Goal: Information Seeking & Learning: Find specific page/section

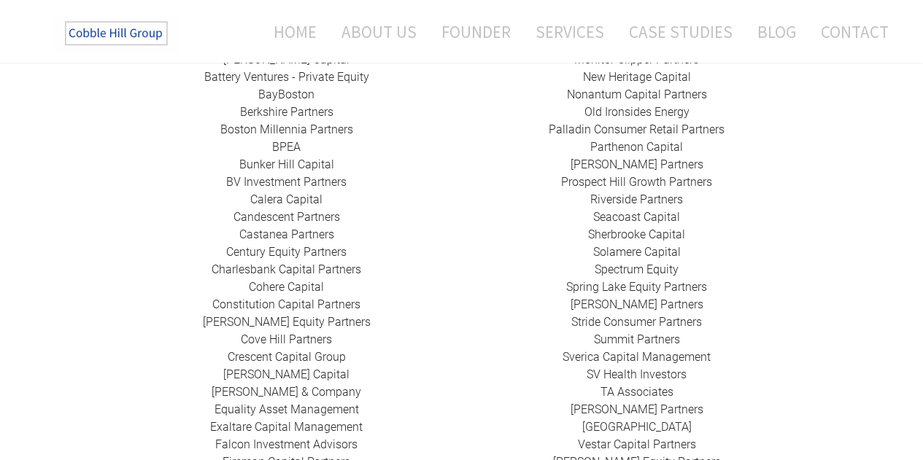
scroll to position [490, 0]
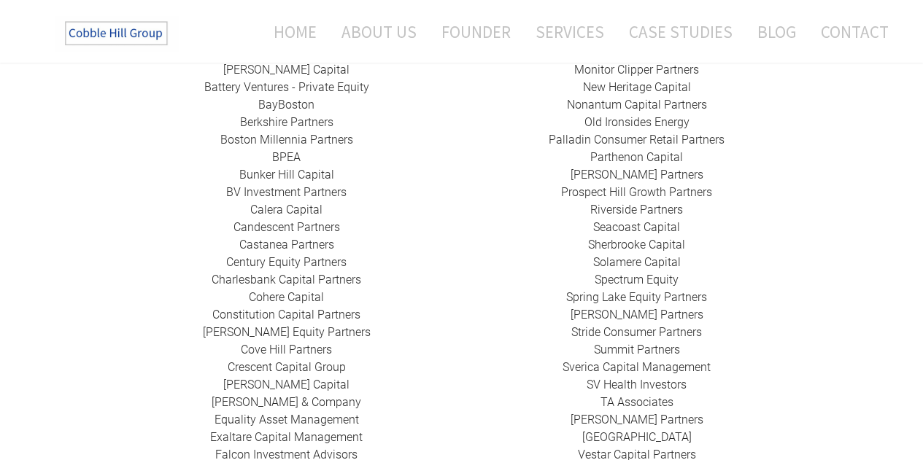
click at [263, 290] on link "Cohere Capital" at bounding box center [286, 297] width 75 height 14
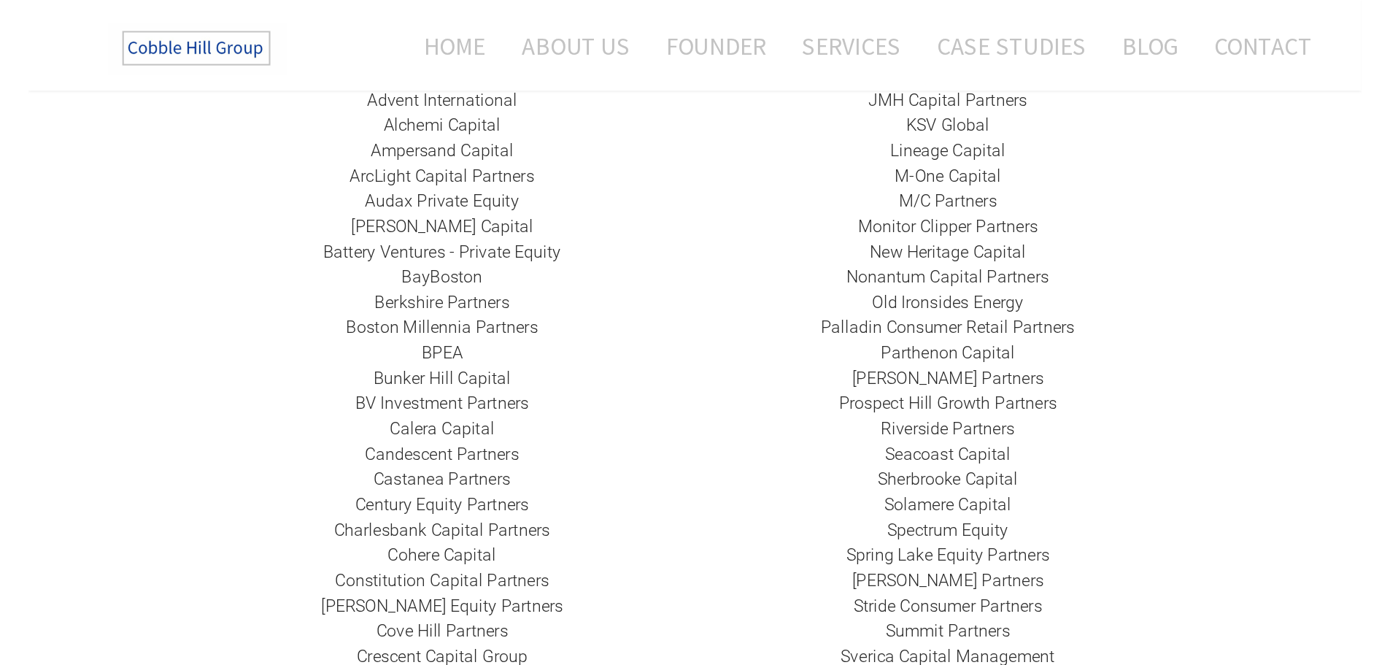
scroll to position [301, 0]
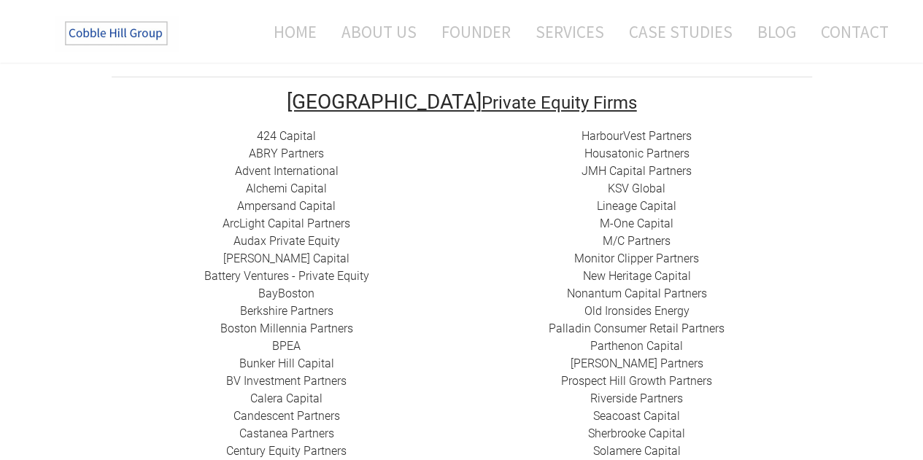
click at [277, 217] on link "​ArcLight Capital Partners" at bounding box center [287, 224] width 128 height 14
click at [286, 269] on link "Battery Ventures - Private Equity" at bounding box center [286, 276] width 165 height 14
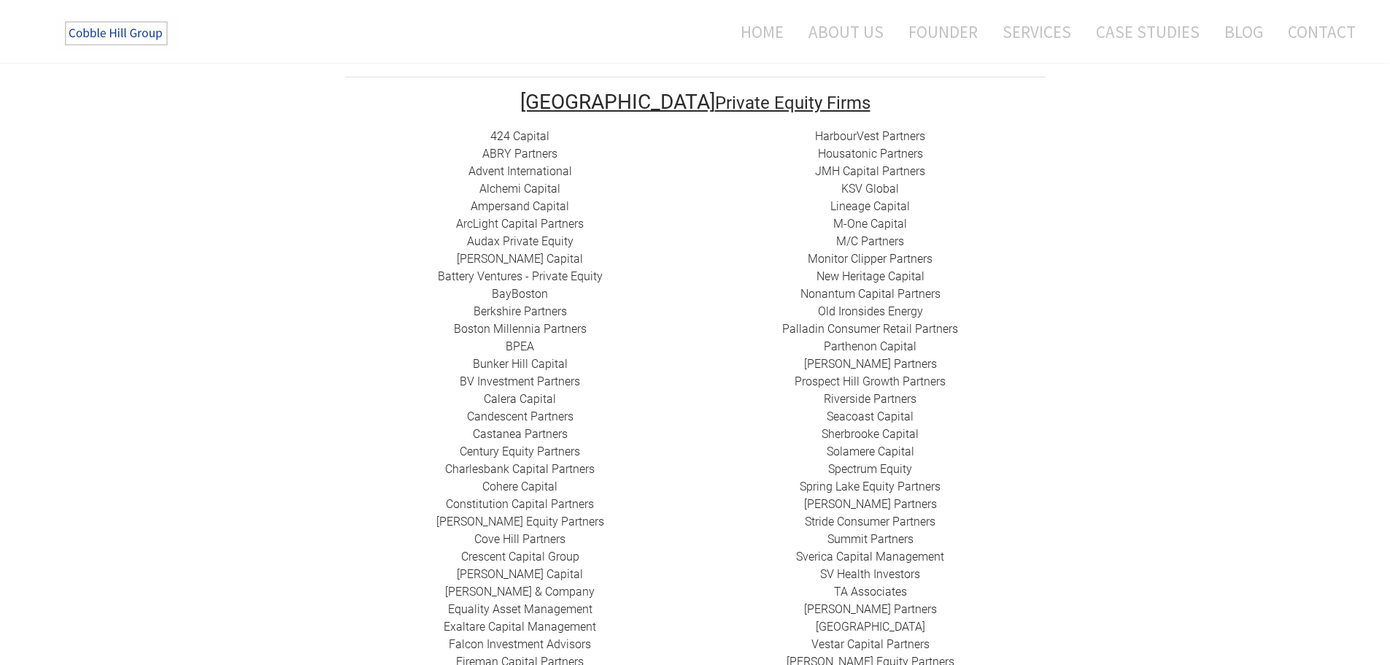
click at [531, 304] on link "Berkshire Partners" at bounding box center [520, 311] width 93 height 14
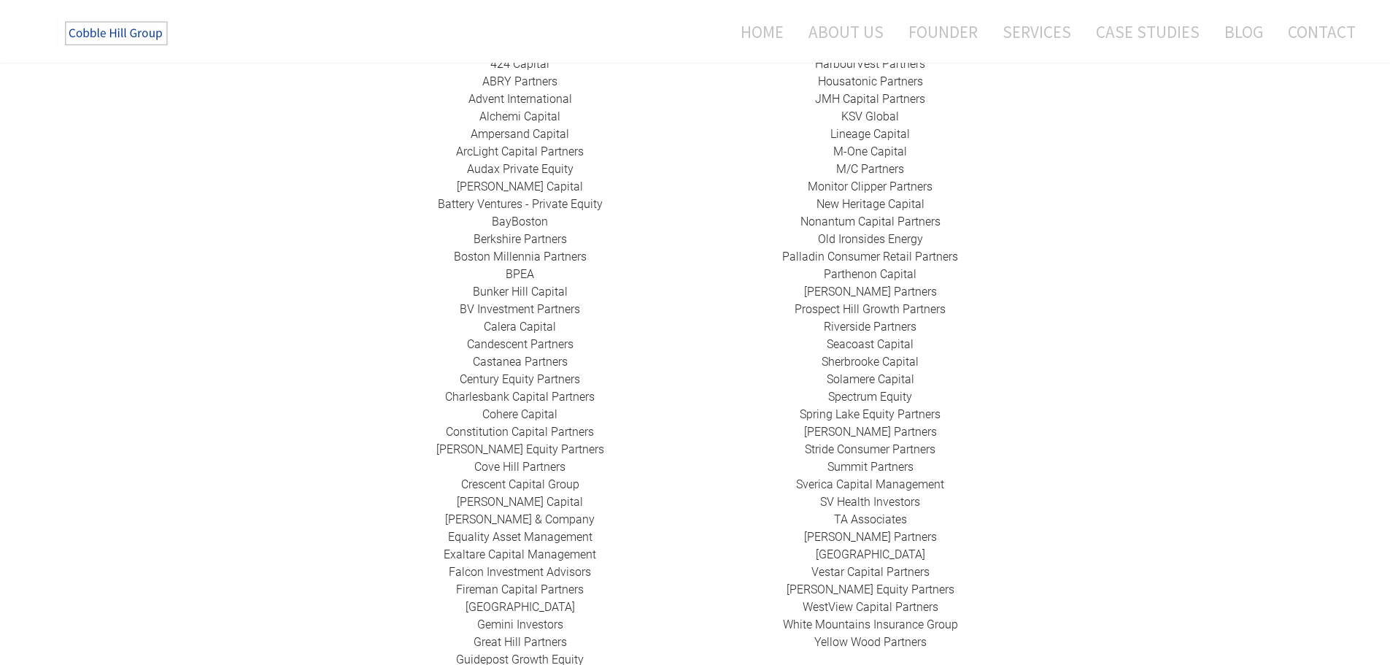
scroll to position [374, 0]
click at [900, 214] on link "Nonantum Capital Partners" at bounding box center [870, 221] width 140 height 14
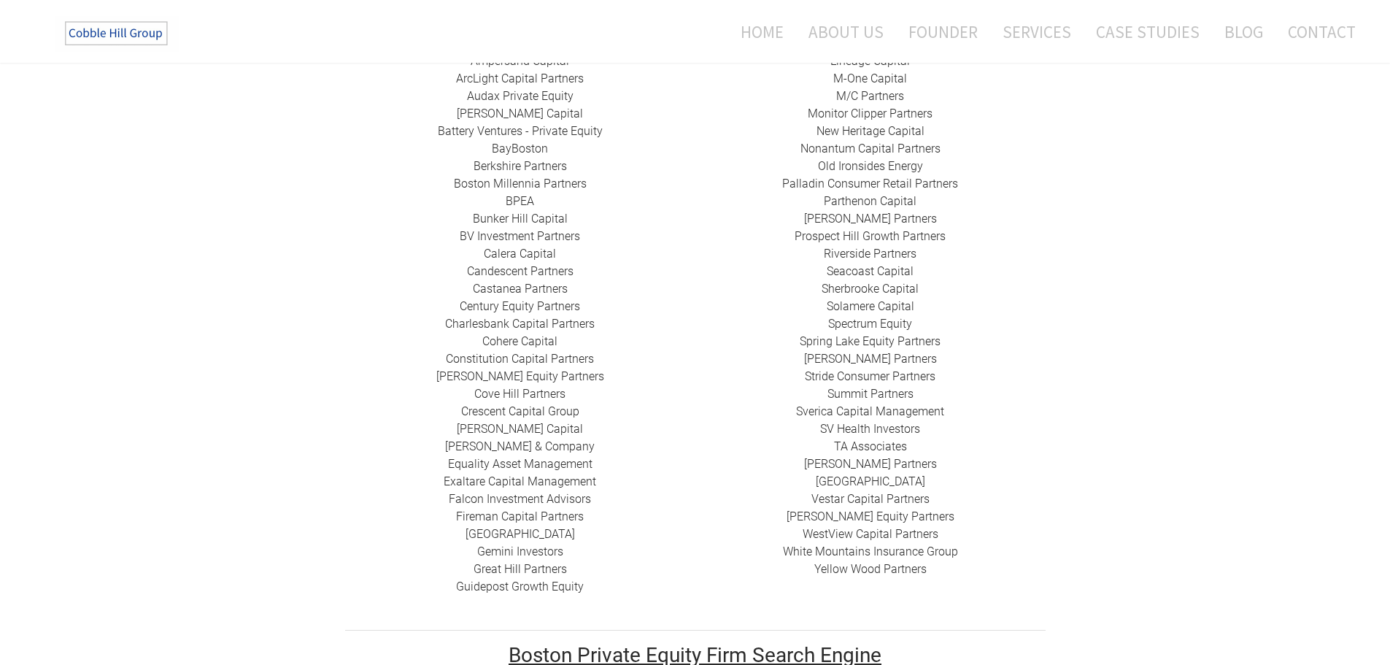
scroll to position [447, 0]
click at [856, 316] on link "Spectrum Equity" at bounding box center [870, 323] width 84 height 14
click at [501, 460] on link "​Exaltare Capital Management" at bounding box center [520, 481] width 152 height 14
click at [524, 460] on link "Guidepost Growth Equity" at bounding box center [520, 586] width 128 height 14
click at [525, 263] on link "Candescent Partners" at bounding box center [520, 270] width 107 height 14
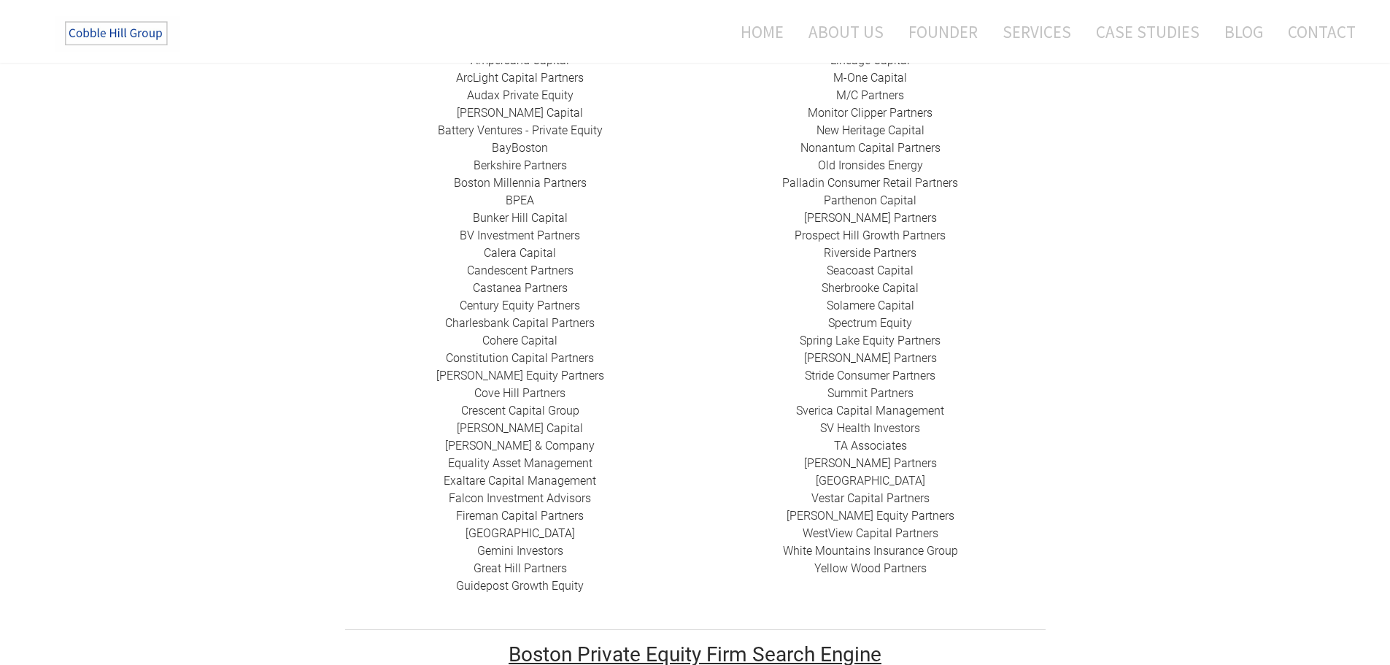
click at [554, 460] on link "​[GEOGRAPHIC_DATA]" at bounding box center [519, 533] width 109 height 14
click at [520, 460] on link "Guidepost Growth Equity" at bounding box center [520, 586] width 128 height 14
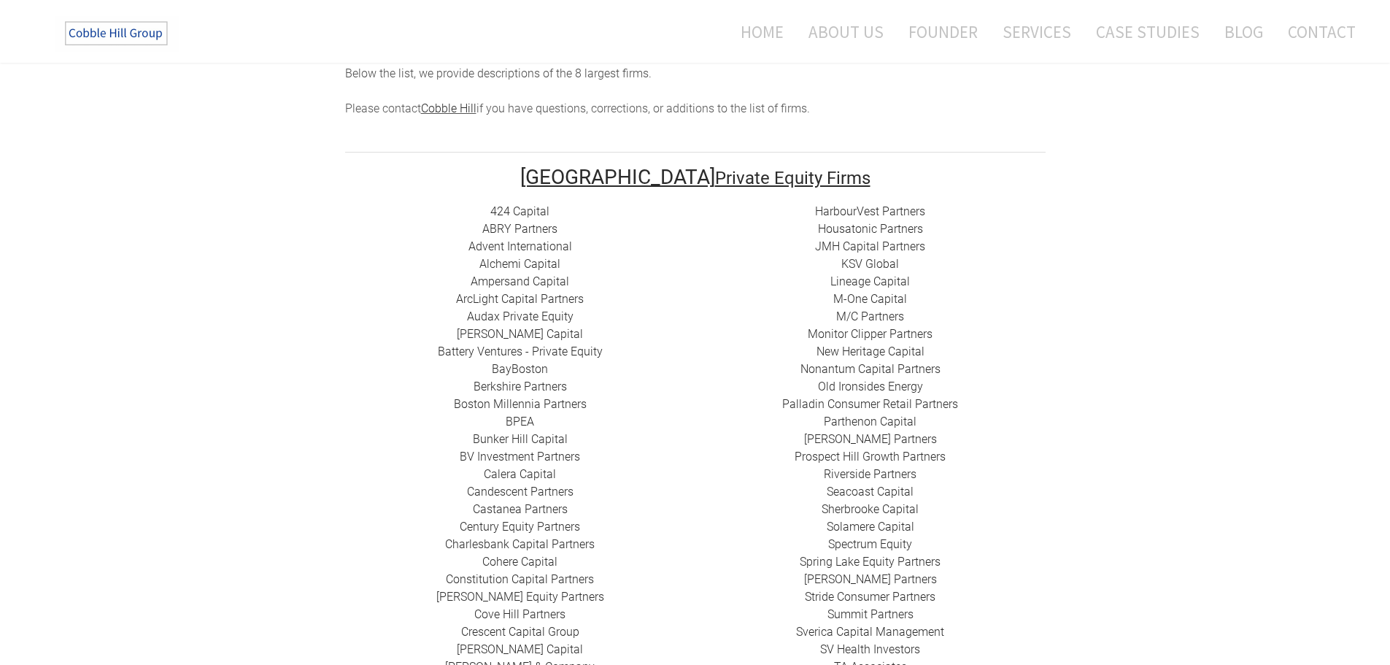
scroll to position [226, 0]
click at [870, 221] on link "Housatonic Partners" at bounding box center [870, 228] width 105 height 14
click at [853, 291] on link "M-One Capital" at bounding box center [870, 298] width 74 height 14
click at [874, 449] on link "Prospect Hill Growth Partners" at bounding box center [870, 456] width 151 height 14
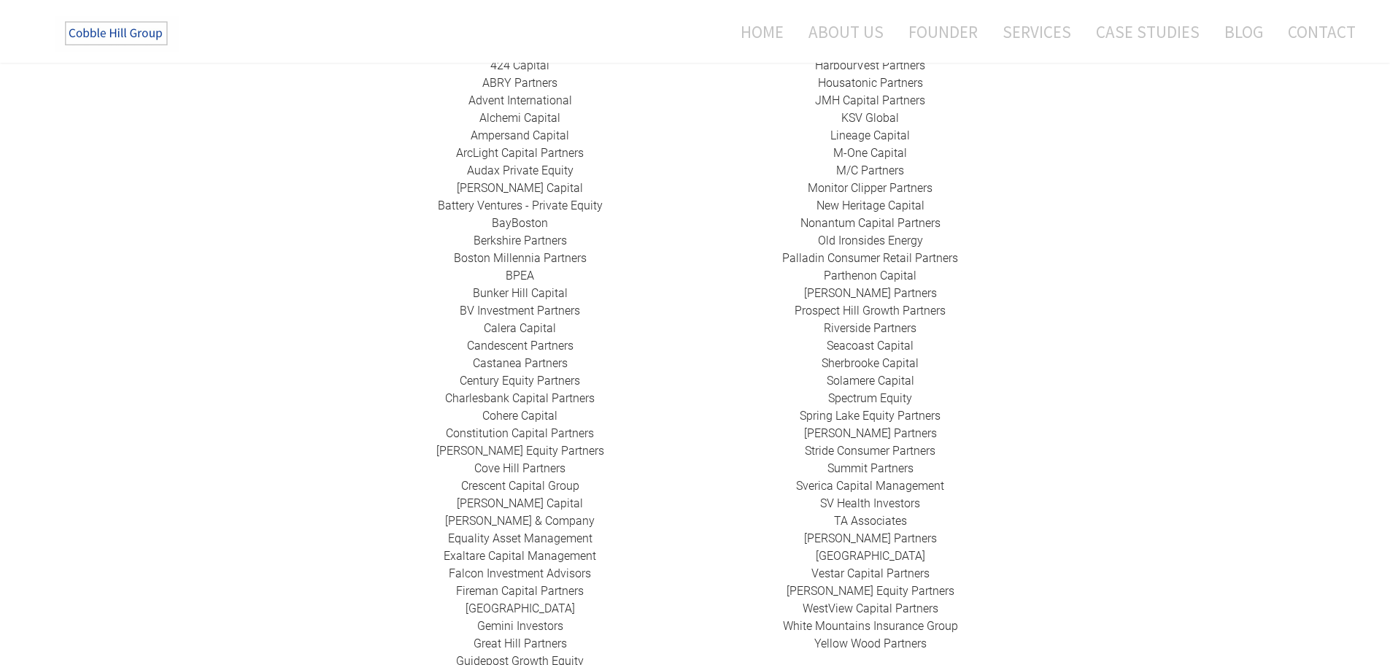
scroll to position [372, 0]
click at [872, 373] on link "Solamere Capital" at bounding box center [871, 380] width 88 height 14
